Goal: Task Accomplishment & Management: Manage account settings

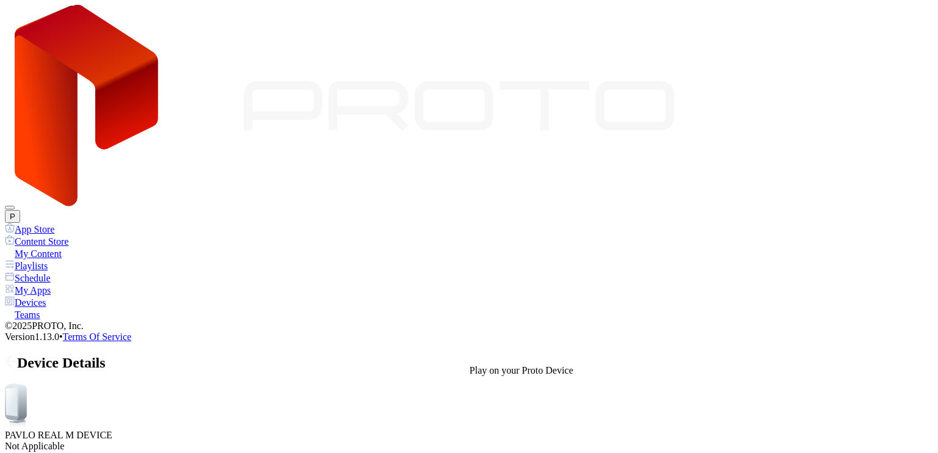
click at [165, 355] on div "Device Details" at bounding box center [469, 363] width 928 height 16
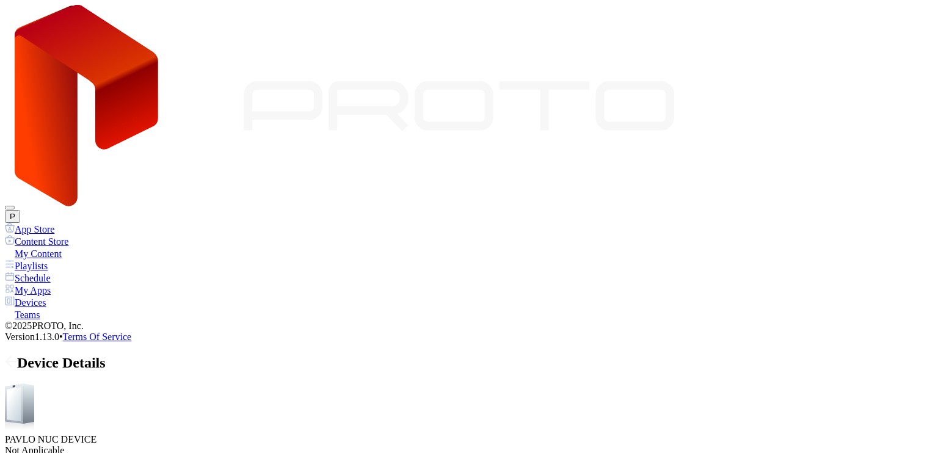
click at [165, 355] on div "Device Details" at bounding box center [469, 363] width 928 height 16
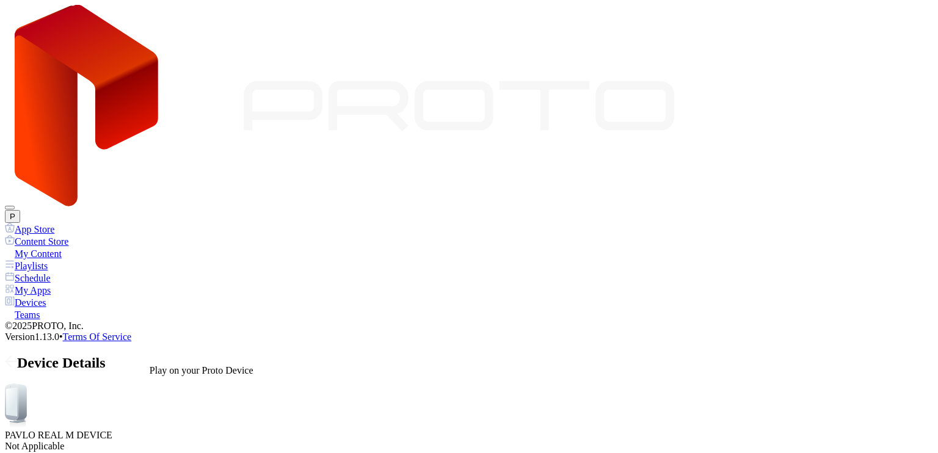
click at [17, 355] on icon at bounding box center [11, 361] width 12 height 12
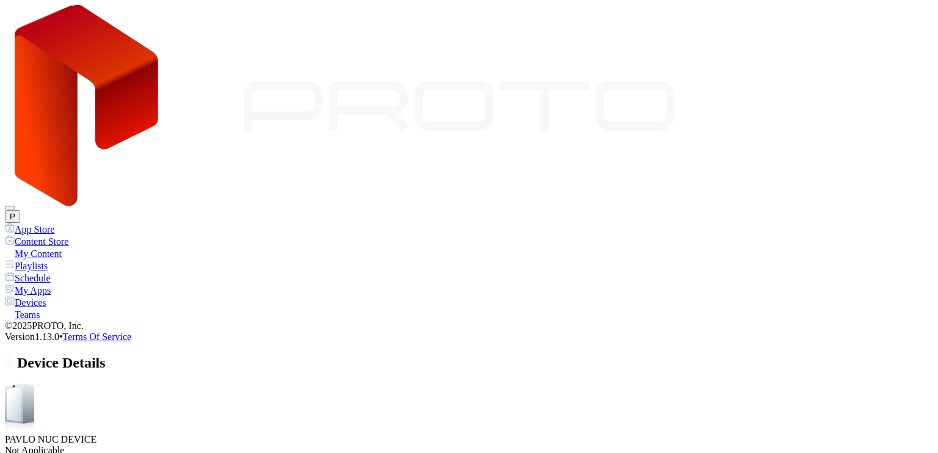
click at [17, 355] on icon at bounding box center [11, 361] width 12 height 12
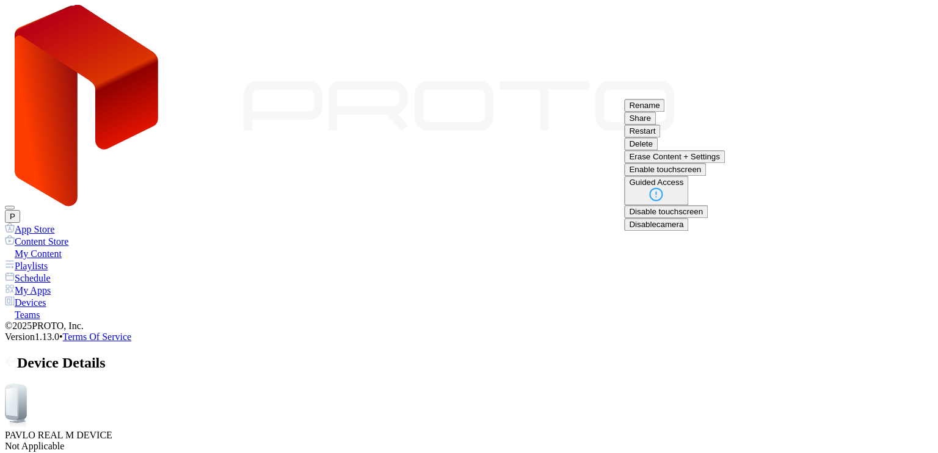
click at [660, 137] on button "Restart" at bounding box center [642, 131] width 36 height 13
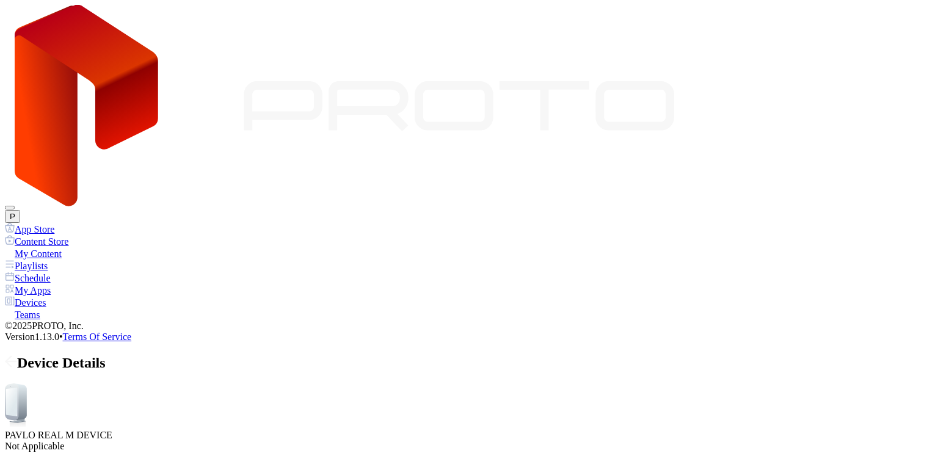
click at [17, 355] on icon at bounding box center [11, 361] width 12 height 12
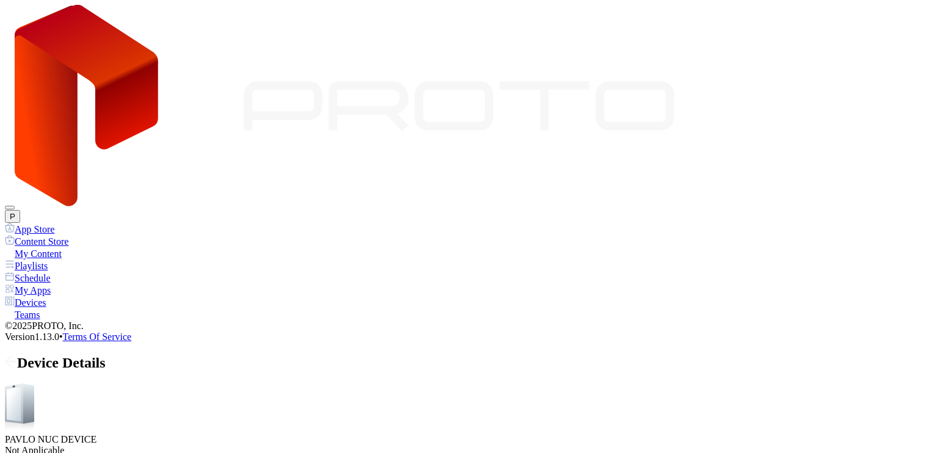
click at [169, 355] on div "Device Details" at bounding box center [469, 363] width 928 height 16
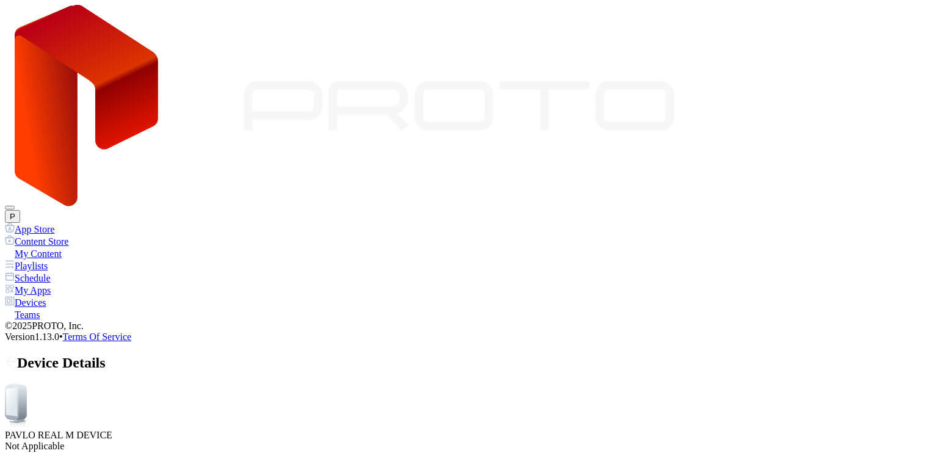
click at [77, 296] on div "Devices" at bounding box center [469, 302] width 928 height 12
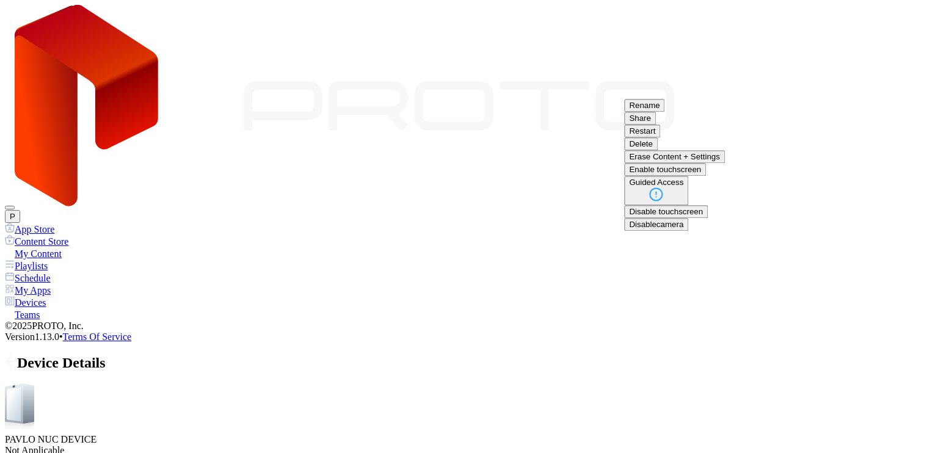
click at [660, 137] on button "Restart" at bounding box center [642, 131] width 36 height 13
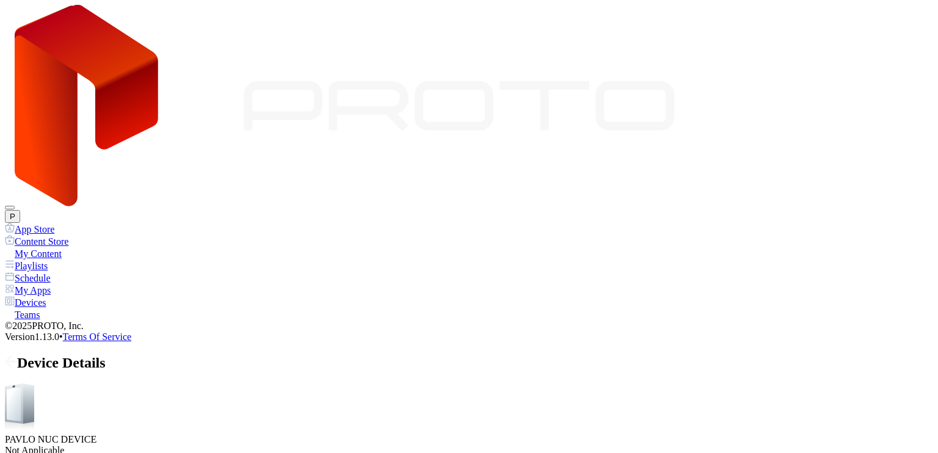
click at [164, 355] on div "Device Details" at bounding box center [469, 363] width 928 height 16
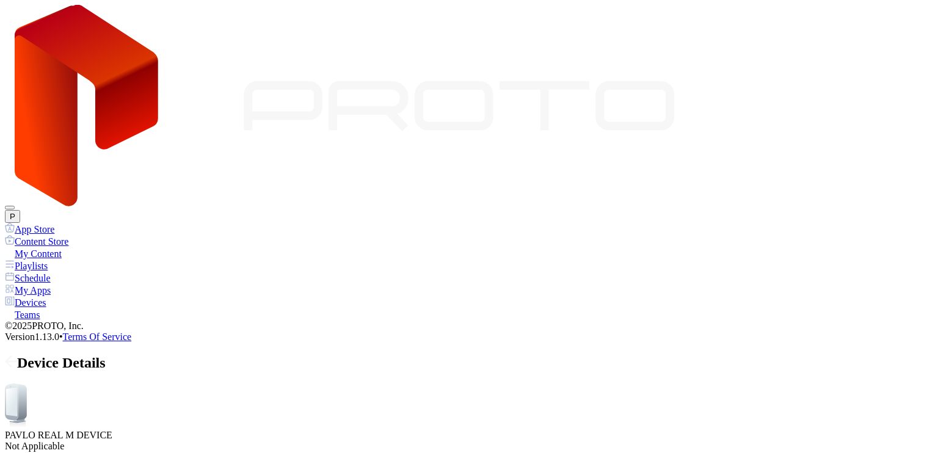
click at [69, 247] on div "My Content" at bounding box center [469, 253] width 928 height 12
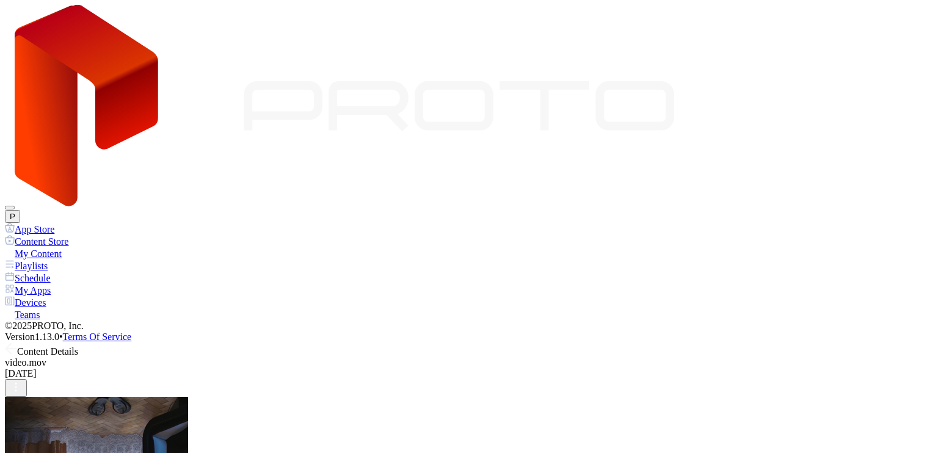
click at [17, 343] on icon at bounding box center [11, 349] width 12 height 12
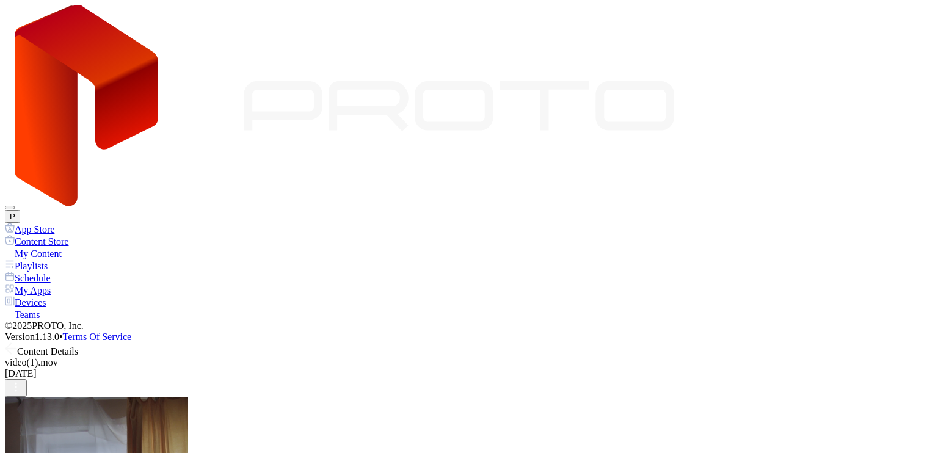
click at [17, 343] on icon at bounding box center [11, 349] width 12 height 12
